Goal: Task Accomplishment & Management: Use online tool/utility

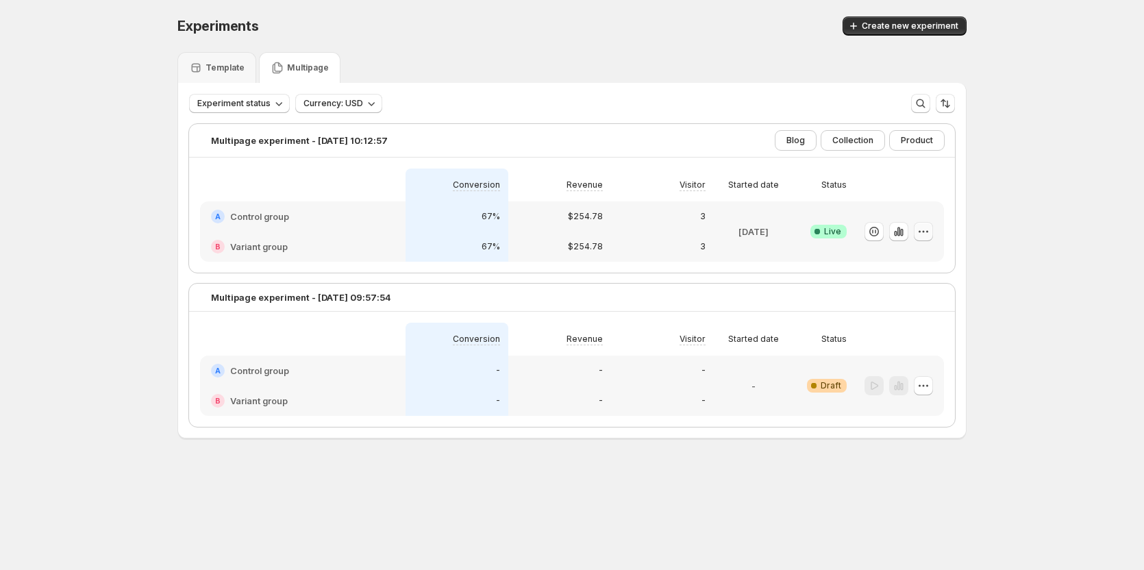
click at [923, 231] on icon "button" at bounding box center [924, 232] width 14 height 14
click at [221, 58] on div "Template" at bounding box center [216, 67] width 79 height 31
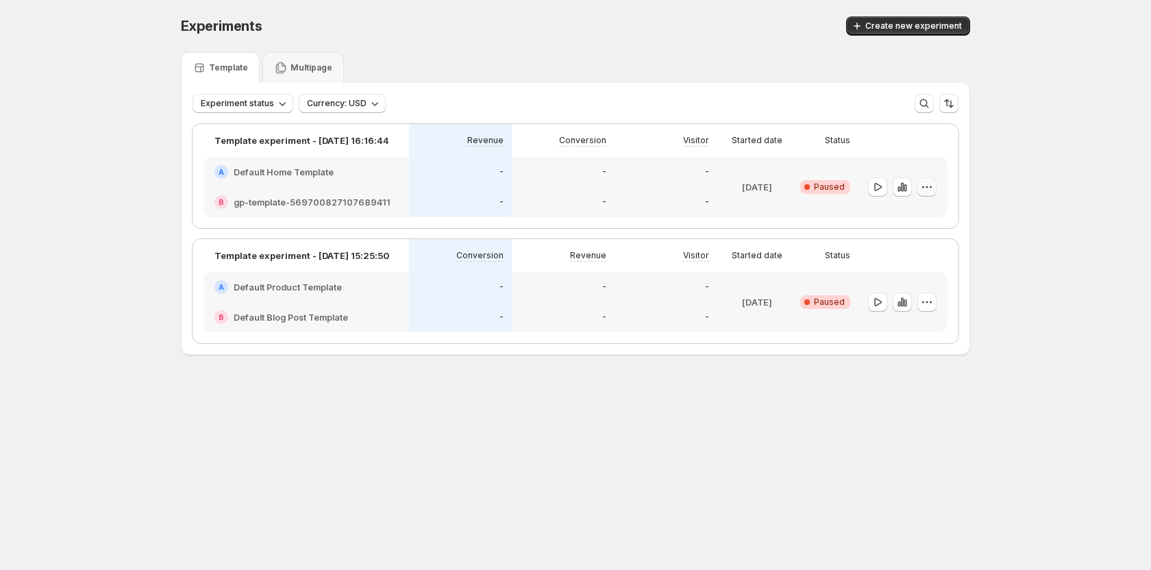
click at [927, 186] on icon "button" at bounding box center [927, 187] width 14 height 14
click at [910, 210] on span "Edit" at bounding box center [937, 215] width 99 height 14
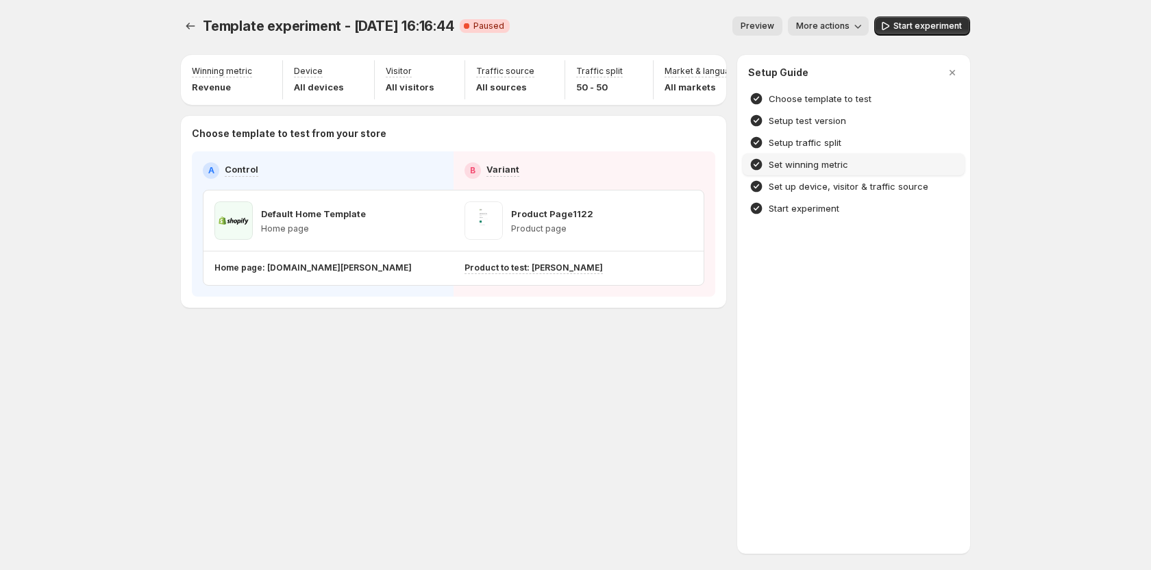
click at [841, 166] on h4 "Set winning metric" at bounding box center [808, 165] width 79 height 14
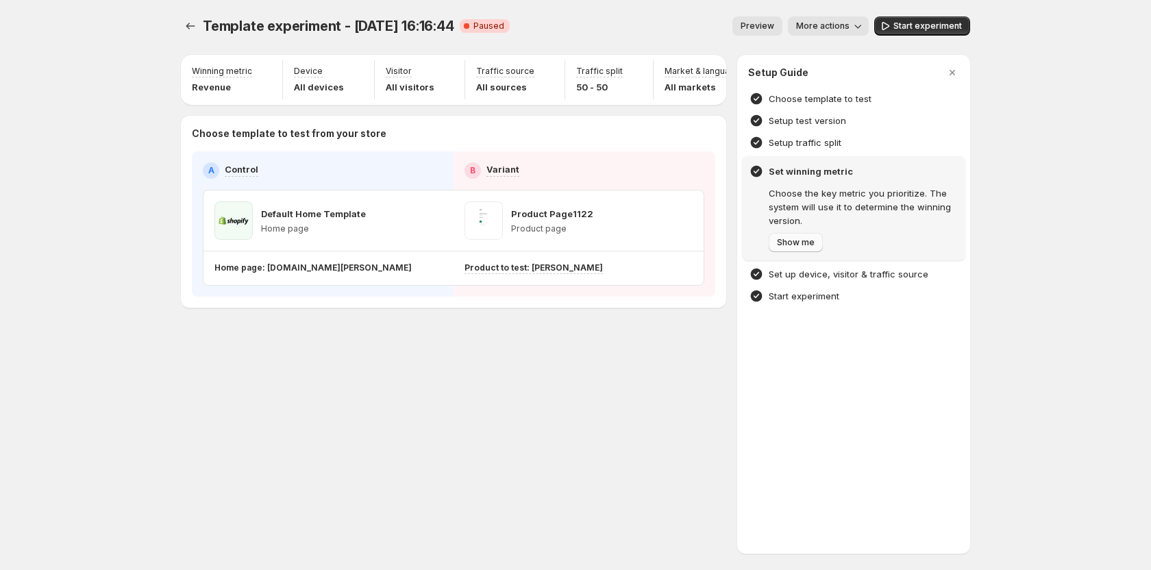
click at [800, 240] on span "Show me" at bounding box center [796, 242] width 38 height 11
click at [719, 80] on div at bounding box center [575, 285] width 1151 height 570
click at [623, 97] on div "Traffic split 50 - 50" at bounding box center [609, 79] width 77 height 39
click at [669, 70] on icon "button" at bounding box center [673, 73] width 9 height 9
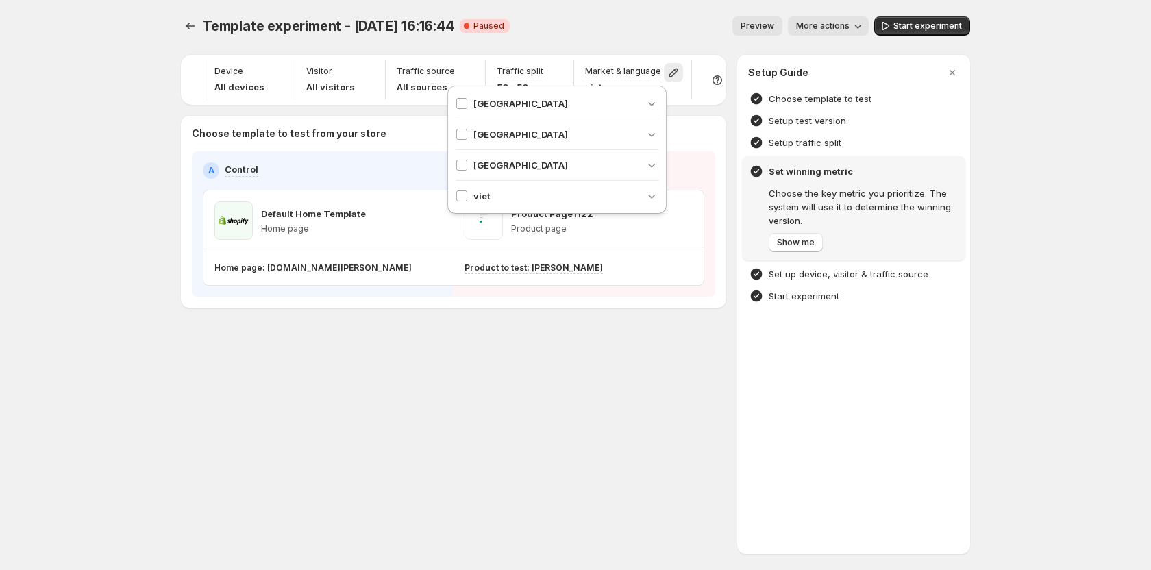
click at [725, 201] on div "Choose template to test from your store A Control B Variant Default Home Templa…" at bounding box center [453, 212] width 545 height 192
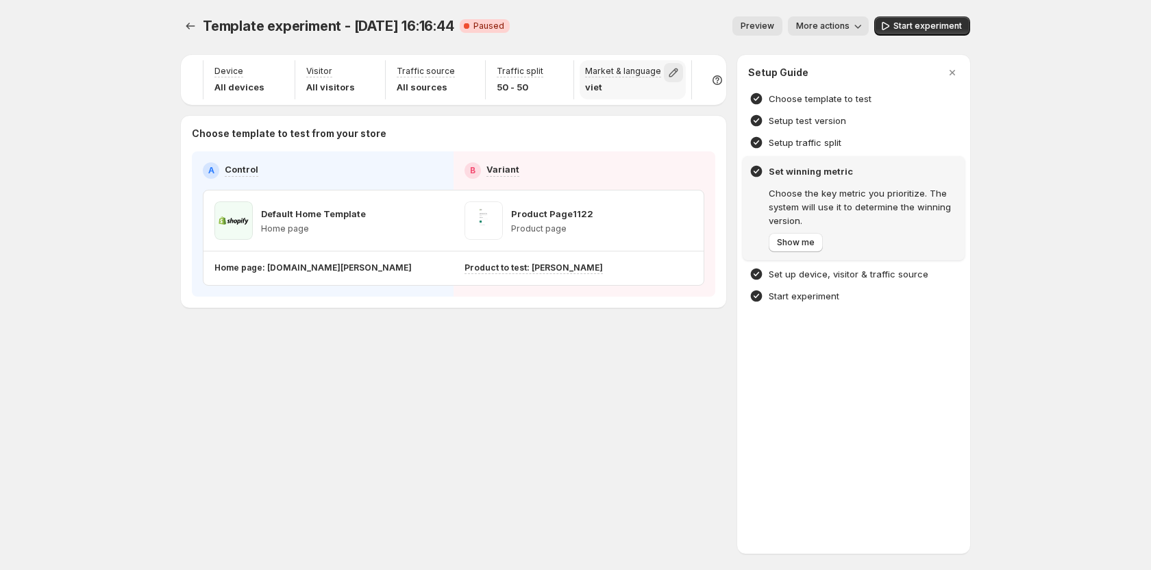
click at [669, 71] on icon "button" at bounding box center [673, 73] width 9 height 9
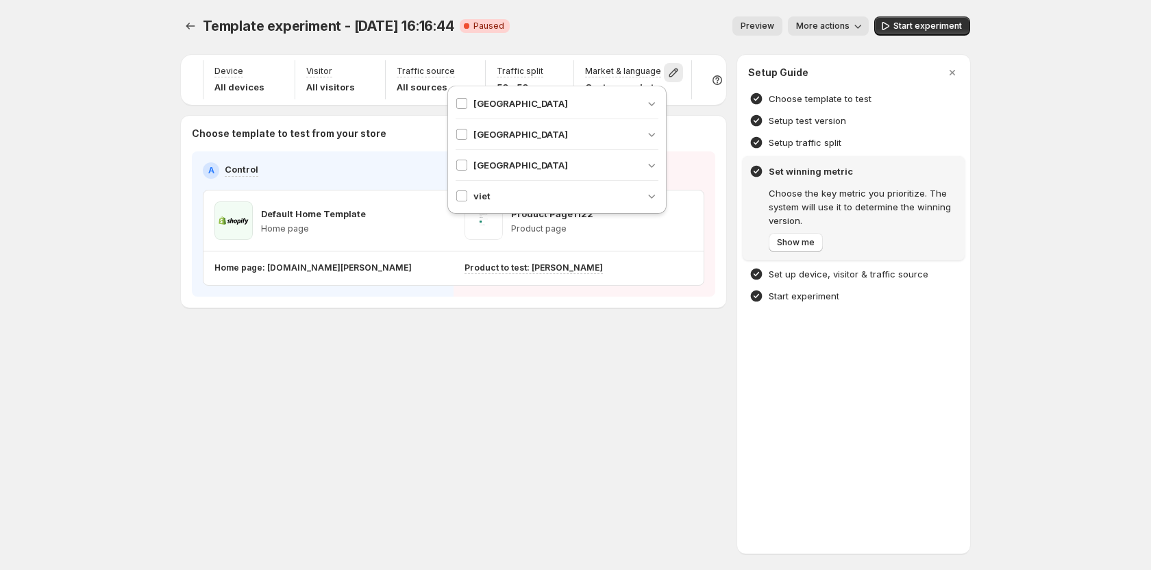
click at [728, 175] on div "Winning metric Revenue Device All devices Visitor All visitors Traffic source A…" at bounding box center [575, 180] width 789 height 256
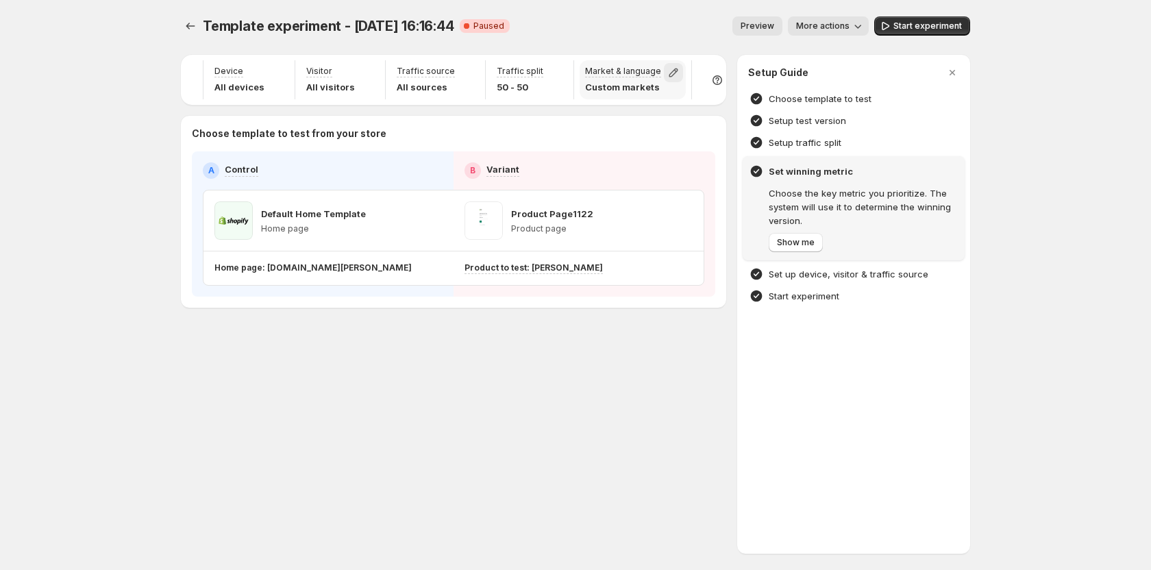
click at [669, 71] on icon "button" at bounding box center [673, 73] width 9 height 9
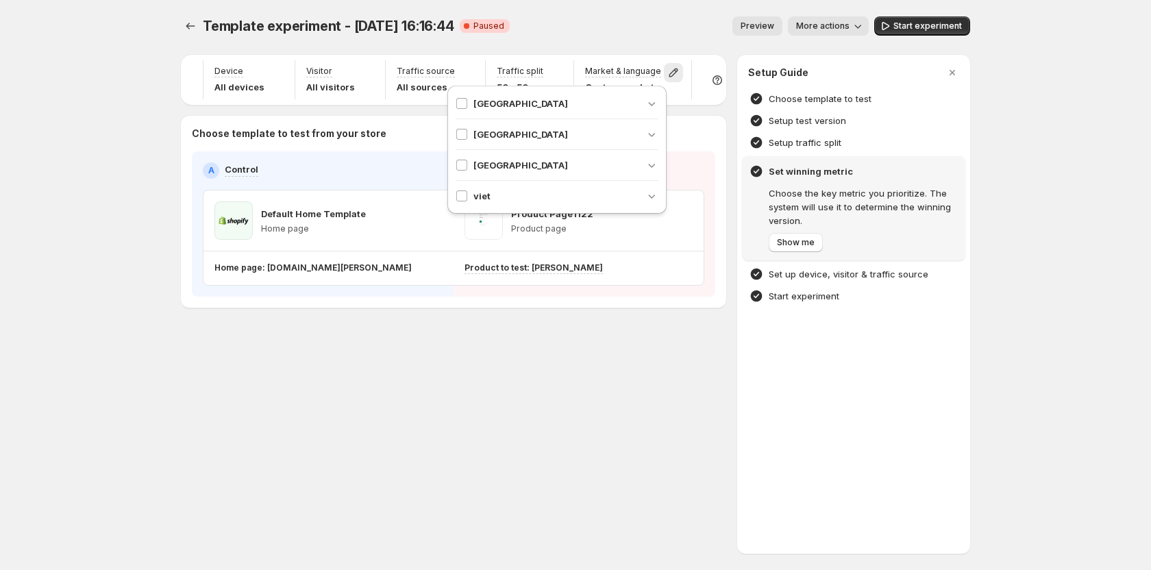
click at [738, 175] on div "Setup Guide Choose template to test Setup test version Setup traffic split Set …" at bounding box center [853, 304] width 233 height 499
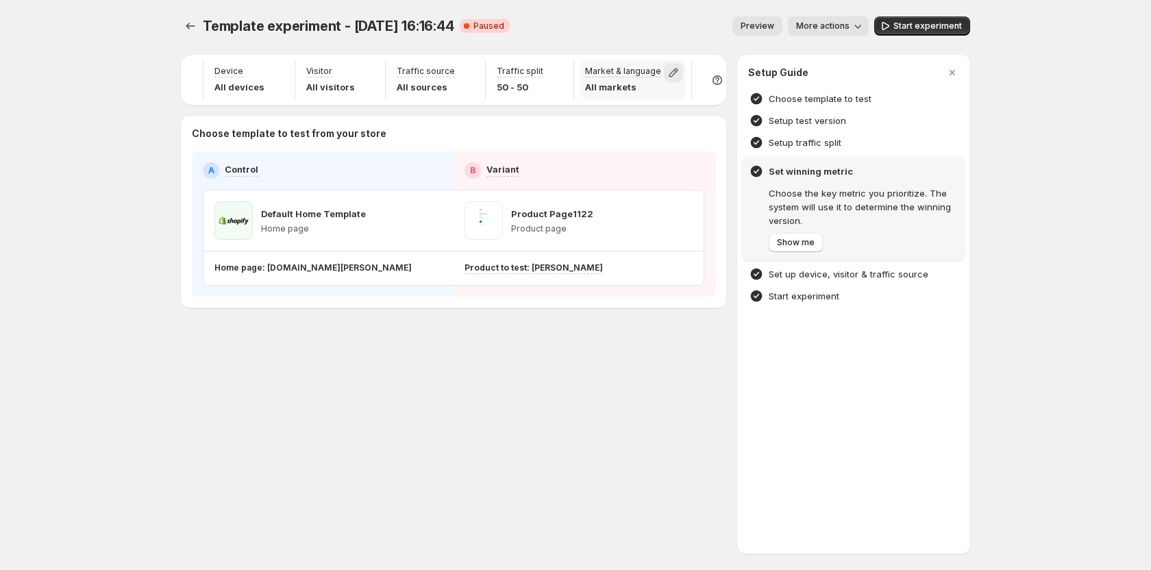
click at [669, 72] on icon "button" at bounding box center [673, 73] width 9 height 9
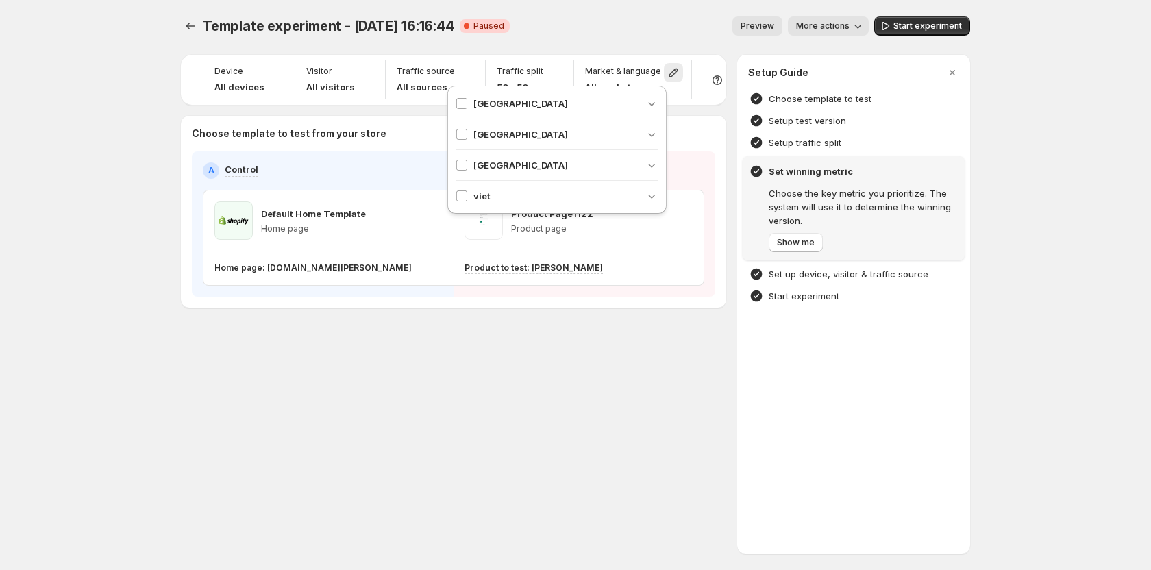
click at [492, 103] on span "Angola" at bounding box center [520, 104] width 95 height 14
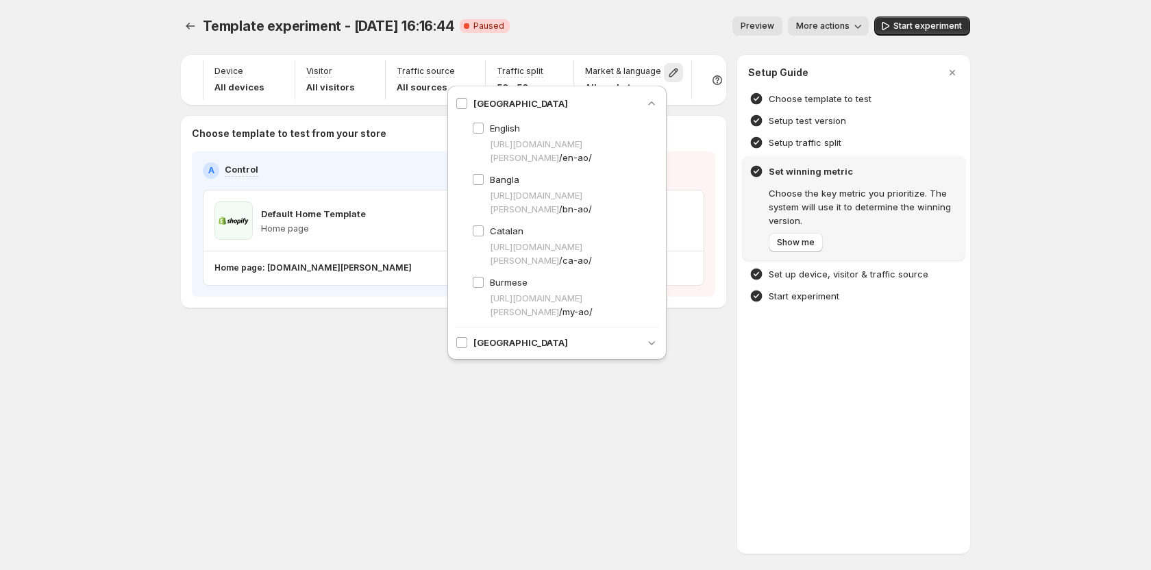
click at [496, 114] on div "English https://gemcommerce-dev-tanya.myshopify.com /en-ao/ Bangla https://gemc…" at bounding box center [557, 214] width 203 height 208
click at [500, 129] on span "English" at bounding box center [505, 128] width 30 height 11
click at [740, 160] on div "Setup Guide Choose template to test Setup test version Setup traffic split Set …" at bounding box center [853, 304] width 233 height 499
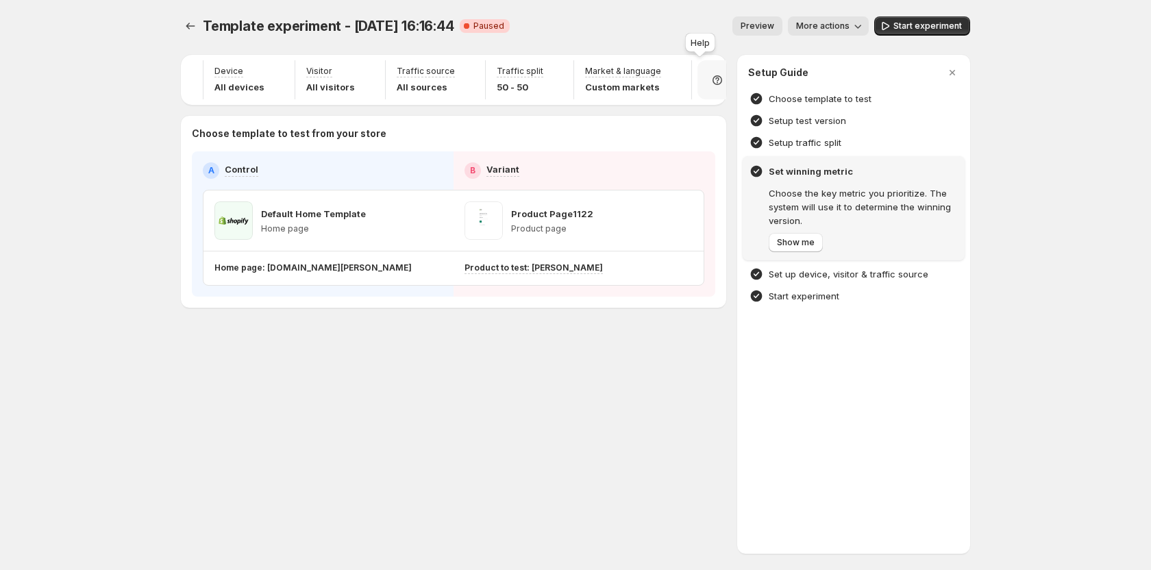
click at [709, 80] on div at bounding box center [716, 79] width 39 height 39
click at [669, 77] on icon "button" at bounding box center [673, 73] width 9 height 9
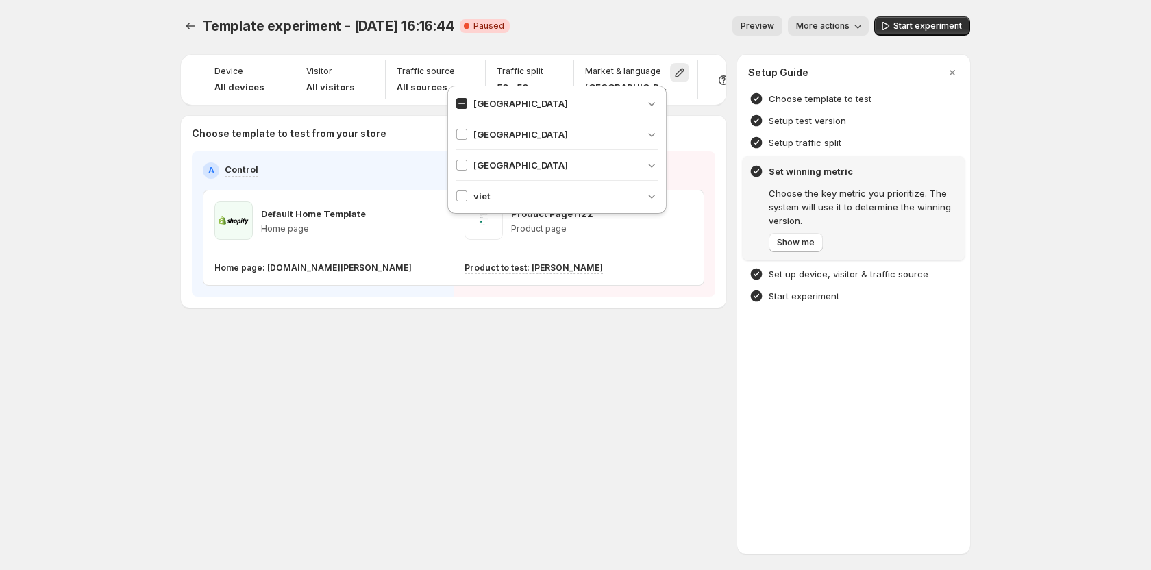
click at [724, 146] on div "Choose template to test from your store A Control B Variant Default Home Templa…" at bounding box center [453, 212] width 545 height 192
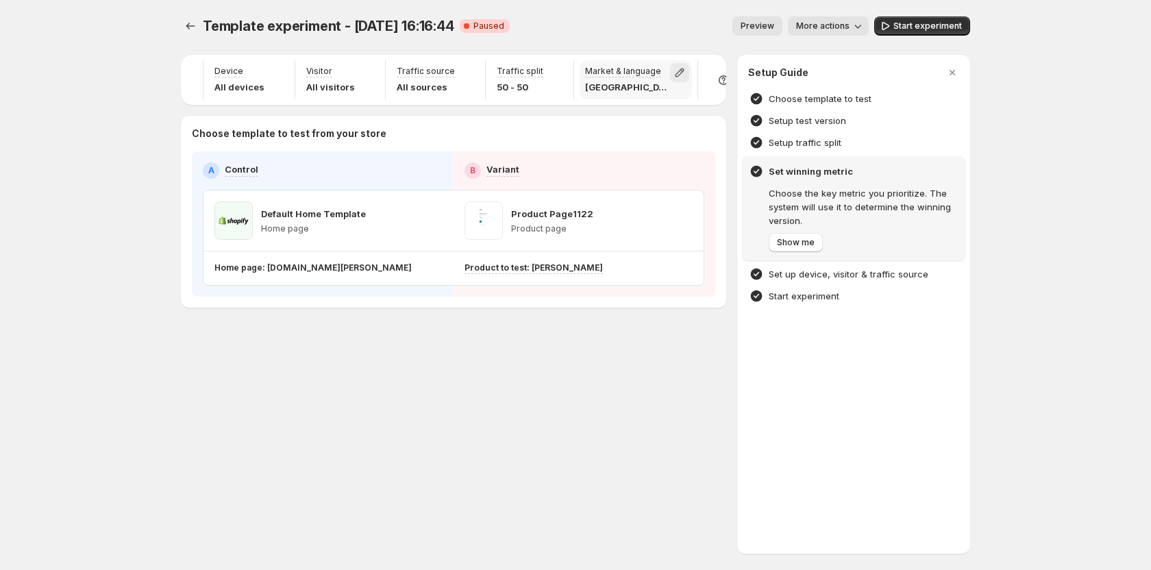
click at [673, 73] on icon "button" at bounding box center [680, 73] width 14 height 14
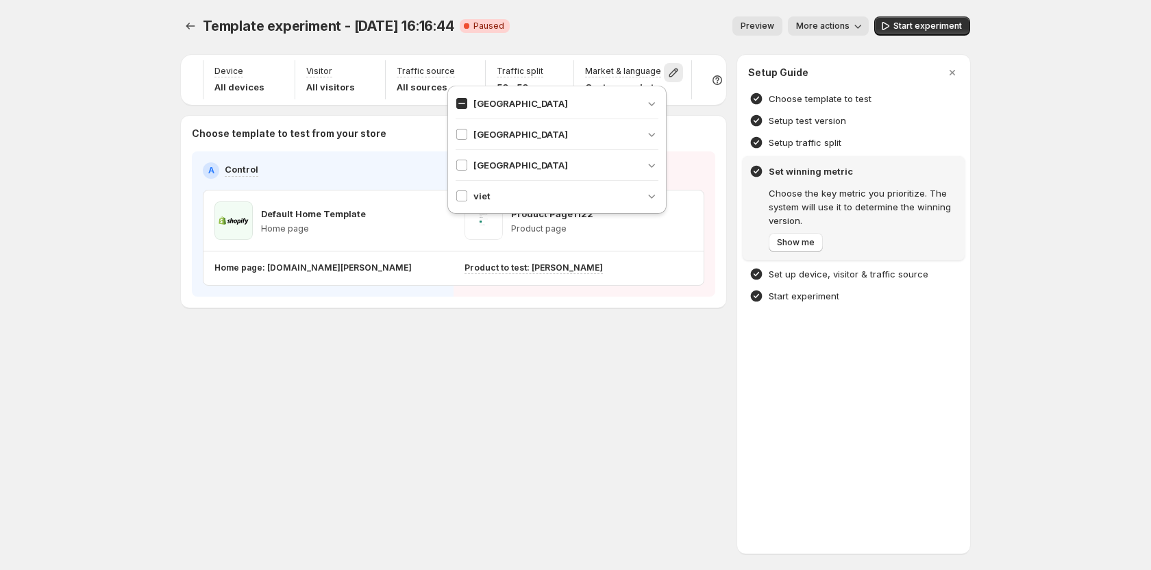
click at [726, 147] on div "Winning metric Revenue Device All devices Visitor All visitors Traffic source A…" at bounding box center [575, 180] width 789 height 256
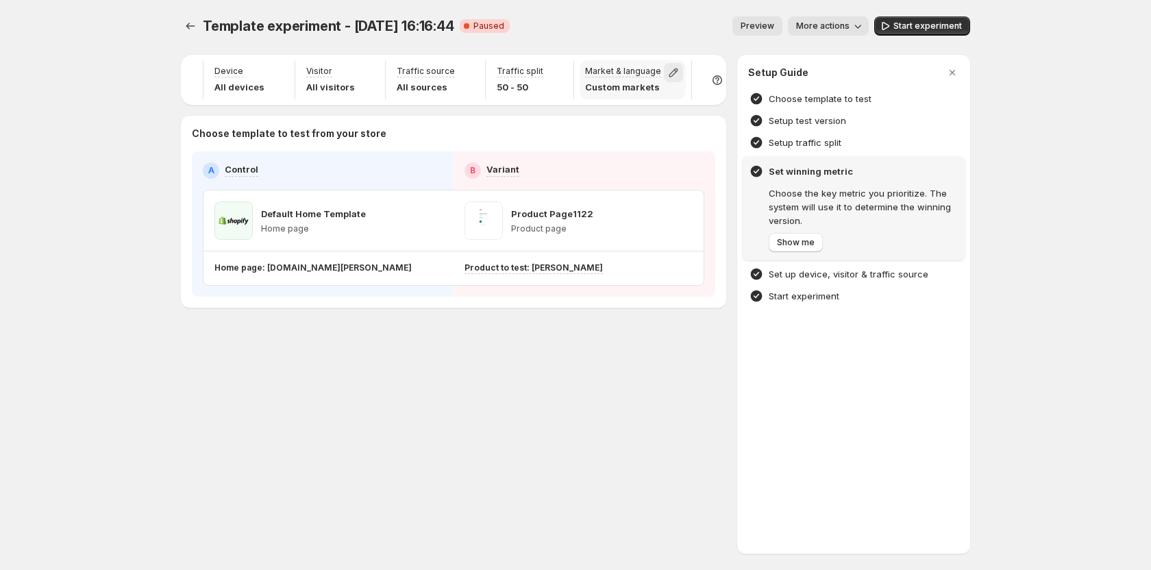
click at [667, 70] on icon "button" at bounding box center [674, 73] width 14 height 14
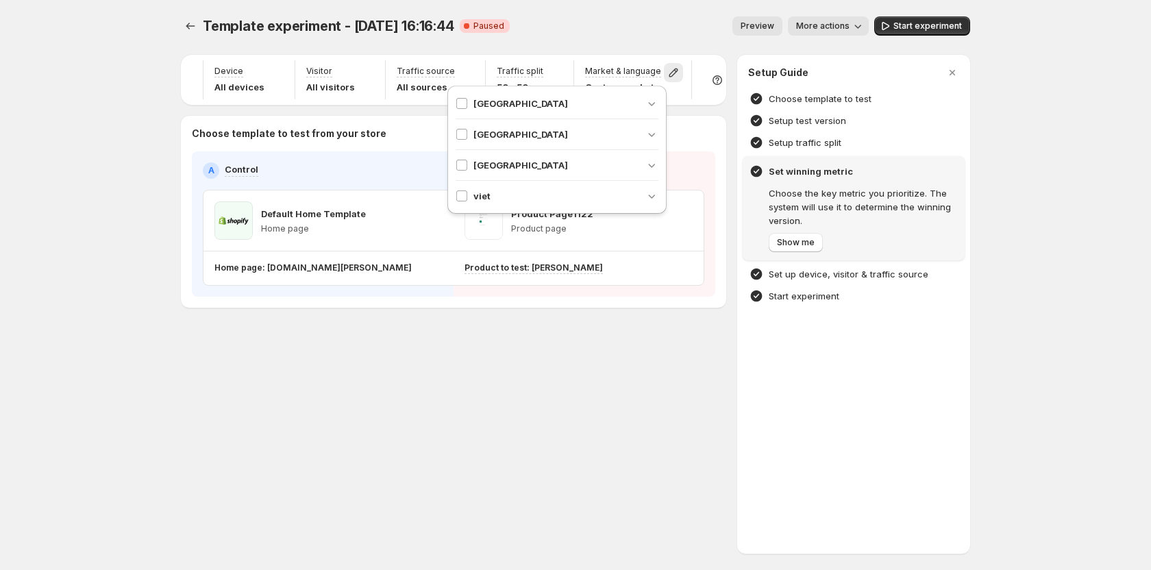
click at [728, 19] on div "Preview More actions" at bounding box center [695, 25] width 348 height 19
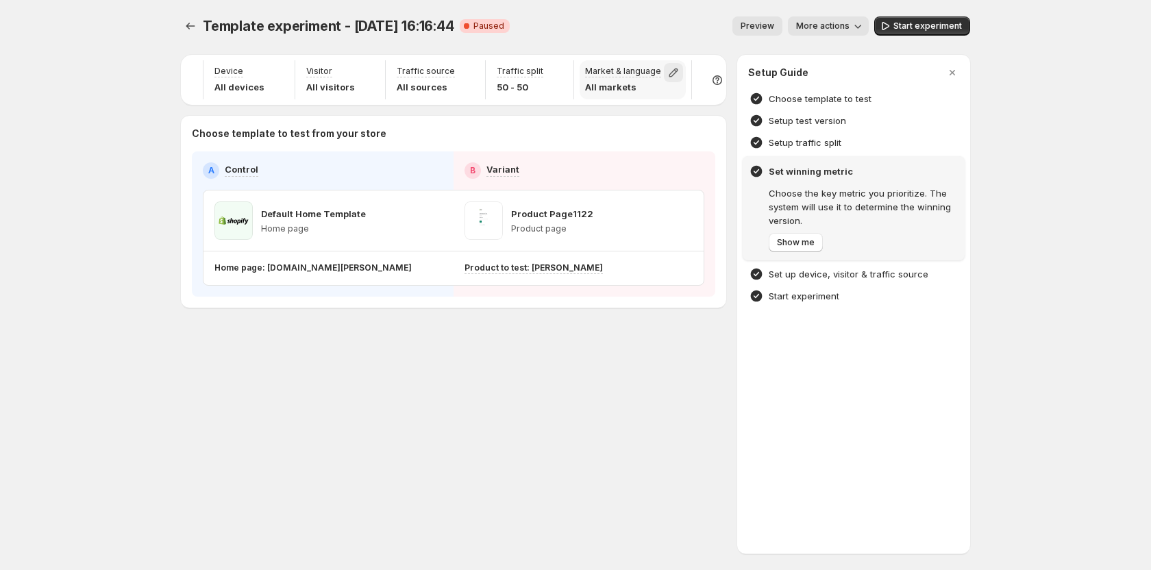
click at [667, 73] on icon "button" at bounding box center [674, 73] width 14 height 14
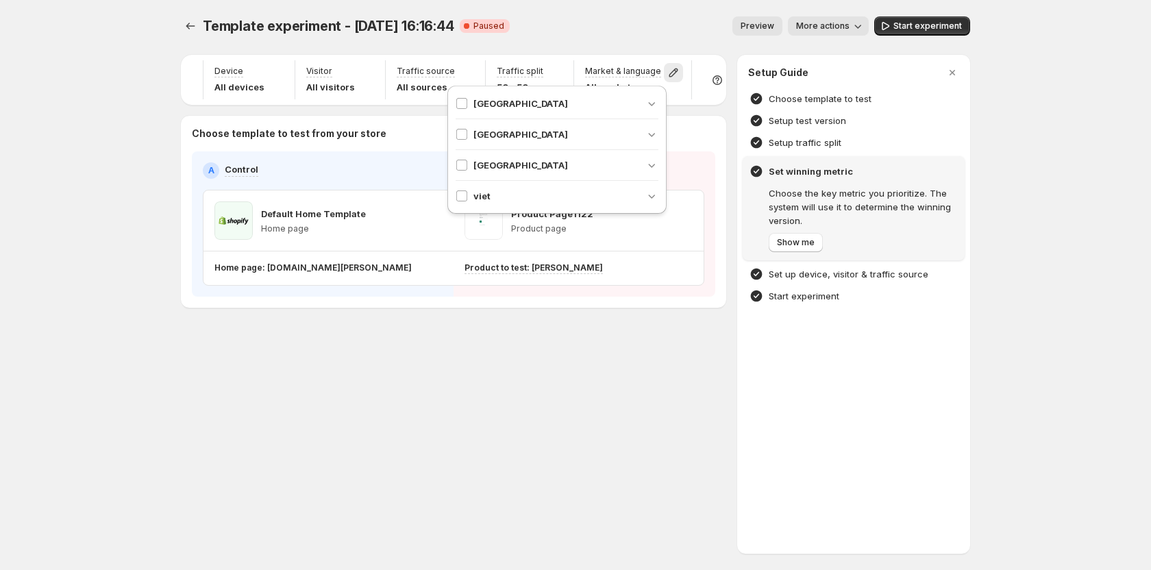
click at [661, 12] on div "Template experiment - Aug 7, 16:16:44. This page is ready Template experiment -…" at bounding box center [575, 26] width 789 height 52
